Goal: Check status: Check status

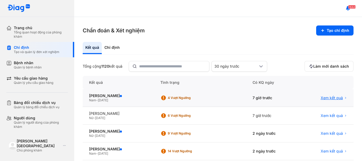
click at [333, 98] on span "Xem kết quả" at bounding box center [332, 98] width 22 height 5
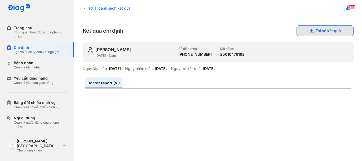
click at [326, 35] on button "Tải về kết quả" at bounding box center [325, 30] width 57 height 11
click at [102, 6] on div "Trở lại danh sách kết quả" at bounding box center [107, 8] width 48 height 6
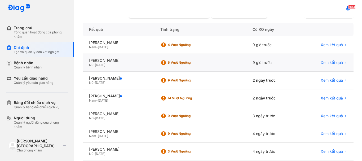
scroll to position [133, 0]
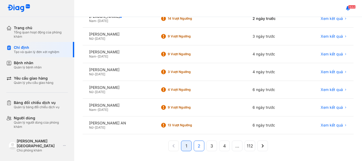
click at [207, 142] on button "2" at bounding box center [212, 146] width 11 height 11
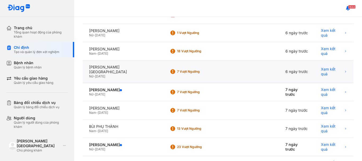
scroll to position [80, 0]
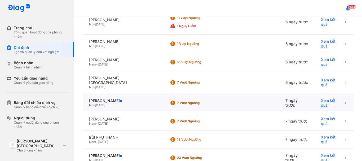
click at [334, 98] on span "Xem kết quả" at bounding box center [332, 103] width 22 height 10
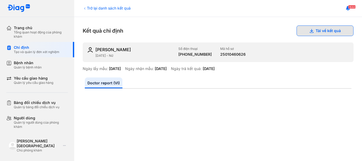
click at [331, 34] on button "Tải về kết quả" at bounding box center [325, 30] width 57 height 11
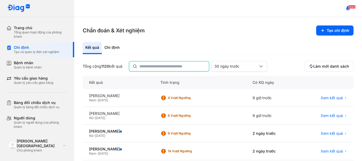
click at [143, 64] on input "text" at bounding box center [173, 67] width 66 height 10
type input "**********"
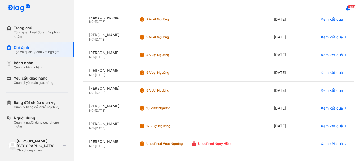
scroll to position [114, 0]
click at [333, 145] on span "Xem kết quả" at bounding box center [332, 143] width 22 height 5
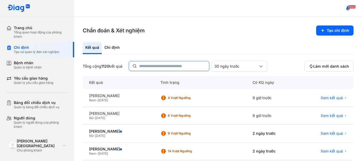
click at [146, 64] on input "text" at bounding box center [172, 66] width 67 height 10
type input "**********"
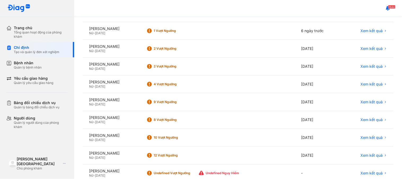
scroll to position [87, 0]
